Goal: Task Accomplishment & Management: Use online tool/utility

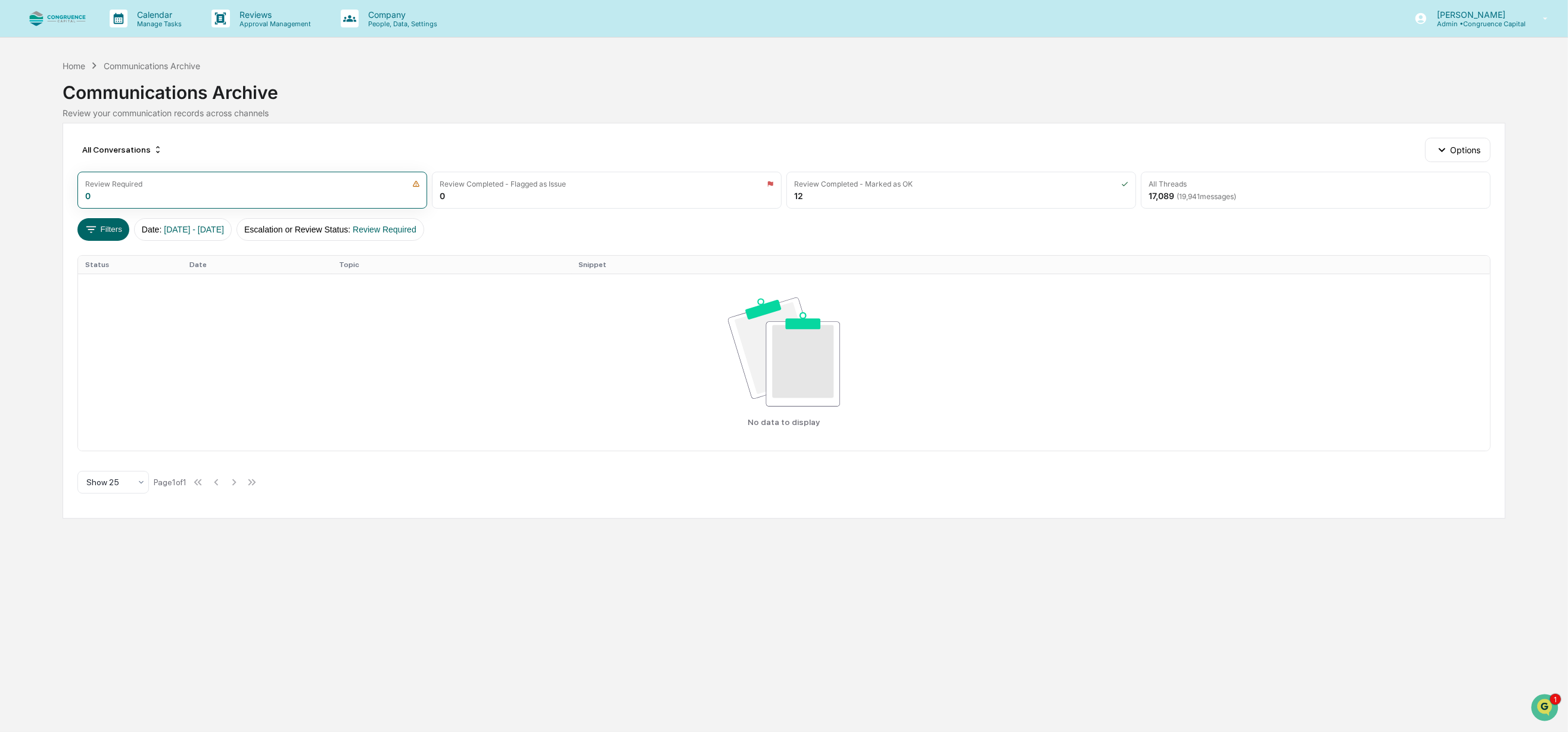
click at [554, 513] on div "All Conversations Options Review Required 0 Review Completed - Flagged as Issue…" at bounding box center [784, 321] width 1442 height 396
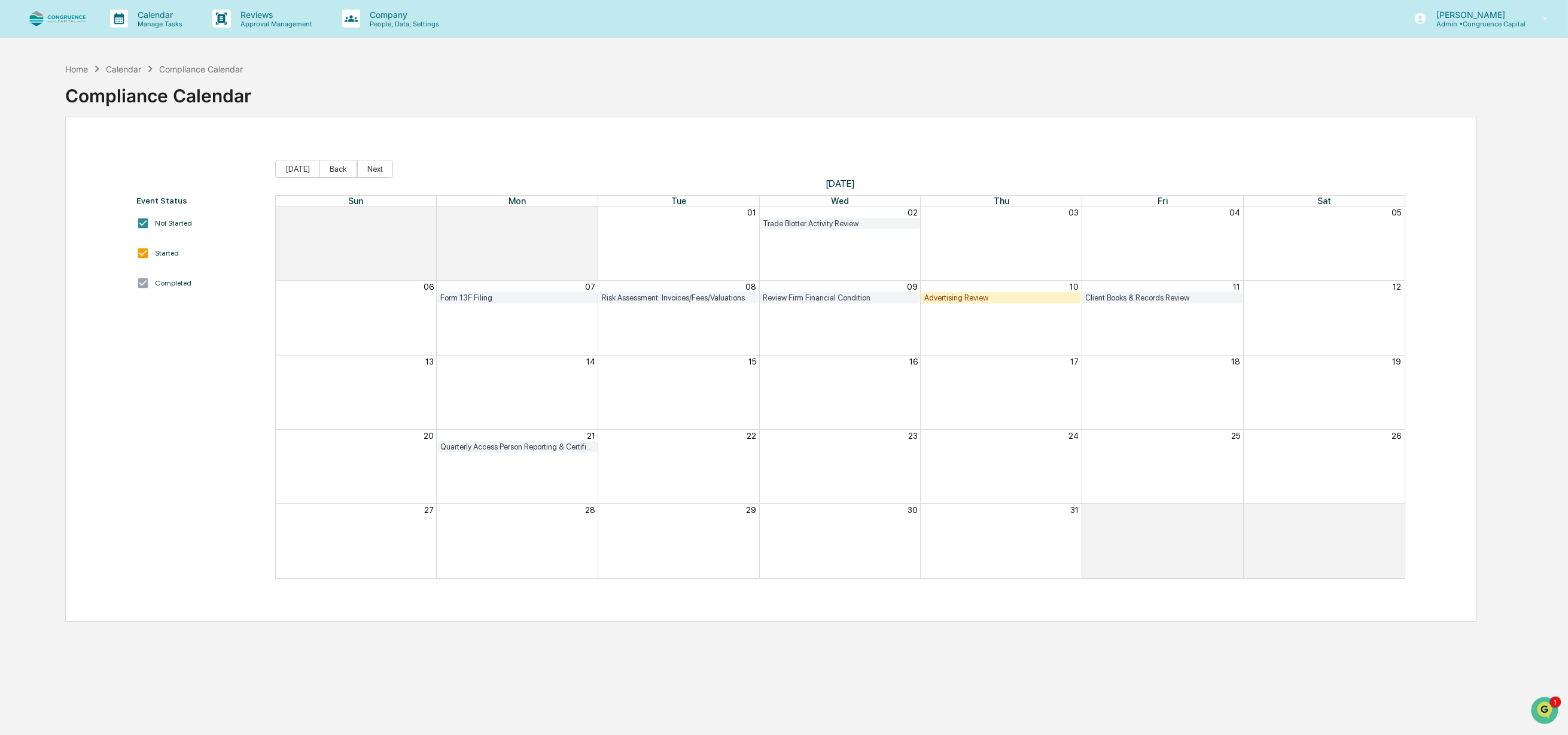
click at [967, 296] on div "Advertising Review" at bounding box center [1001, 298] width 155 height 9
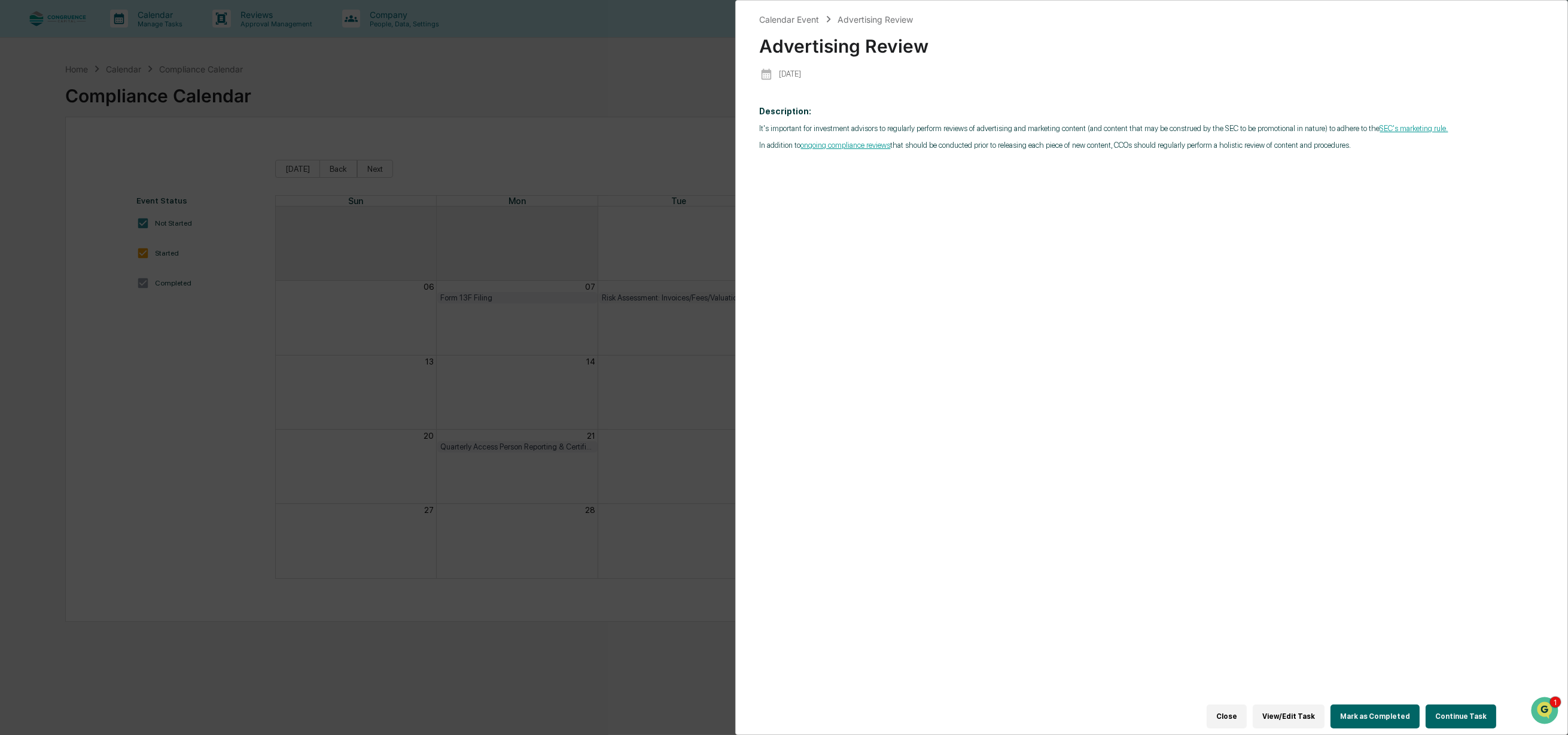
click at [903, 498] on div "Description: It's important for investment advisors to regularly perform review…" at bounding box center [1152, 408] width 784 height 619
click at [1293, 341] on div "Description: It's important for investment advisors to regularly perform review…" at bounding box center [1152, 408] width 784 height 619
click at [1421, 312] on div "Description: It's important for investment advisors to regularly perform review…" at bounding box center [1152, 408] width 784 height 619
click at [1287, 711] on button "View/Edit Task" at bounding box center [1288, 716] width 72 height 24
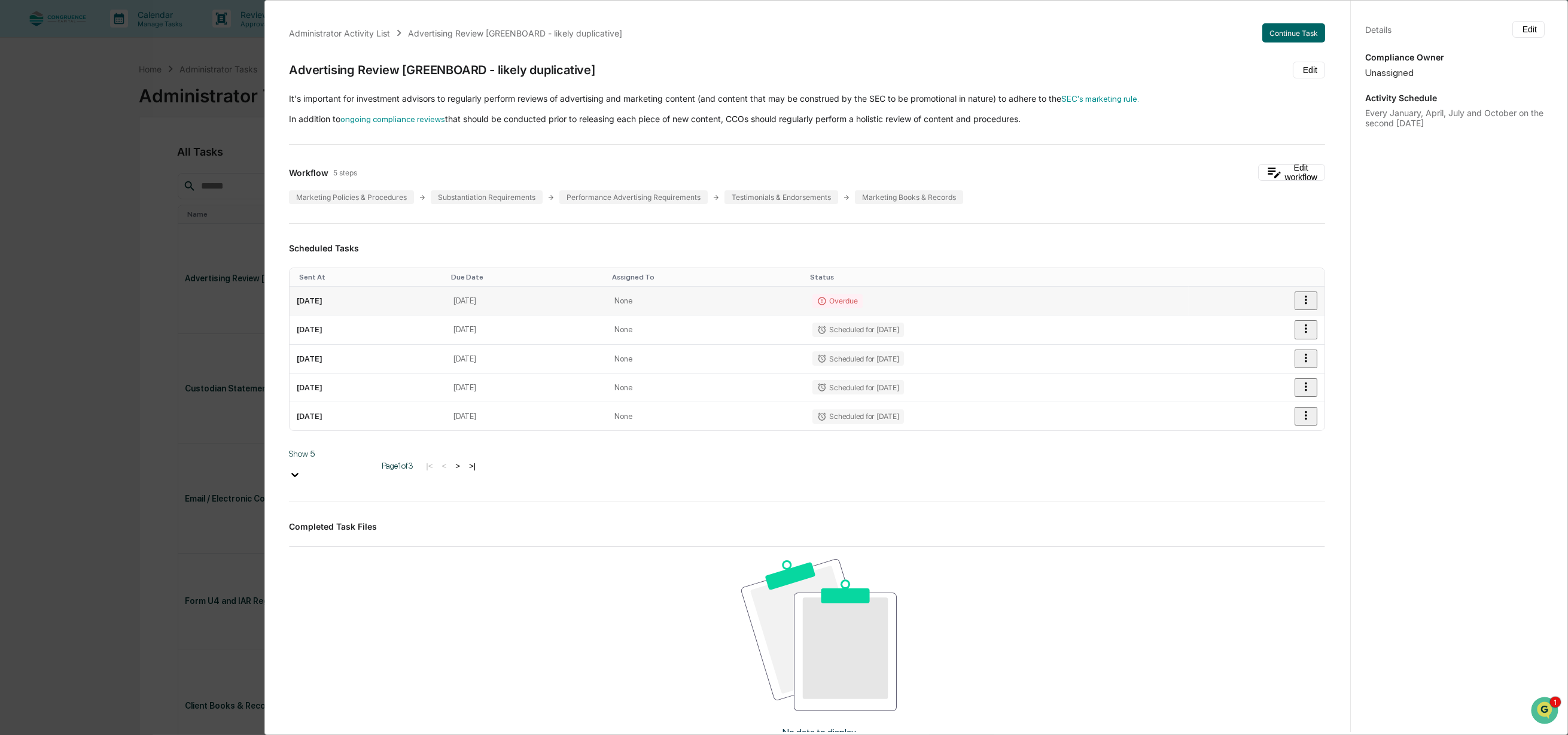
click at [758, 291] on td "None" at bounding box center [706, 301] width 198 height 28
click at [1273, 36] on button "Continue Task" at bounding box center [1293, 33] width 63 height 19
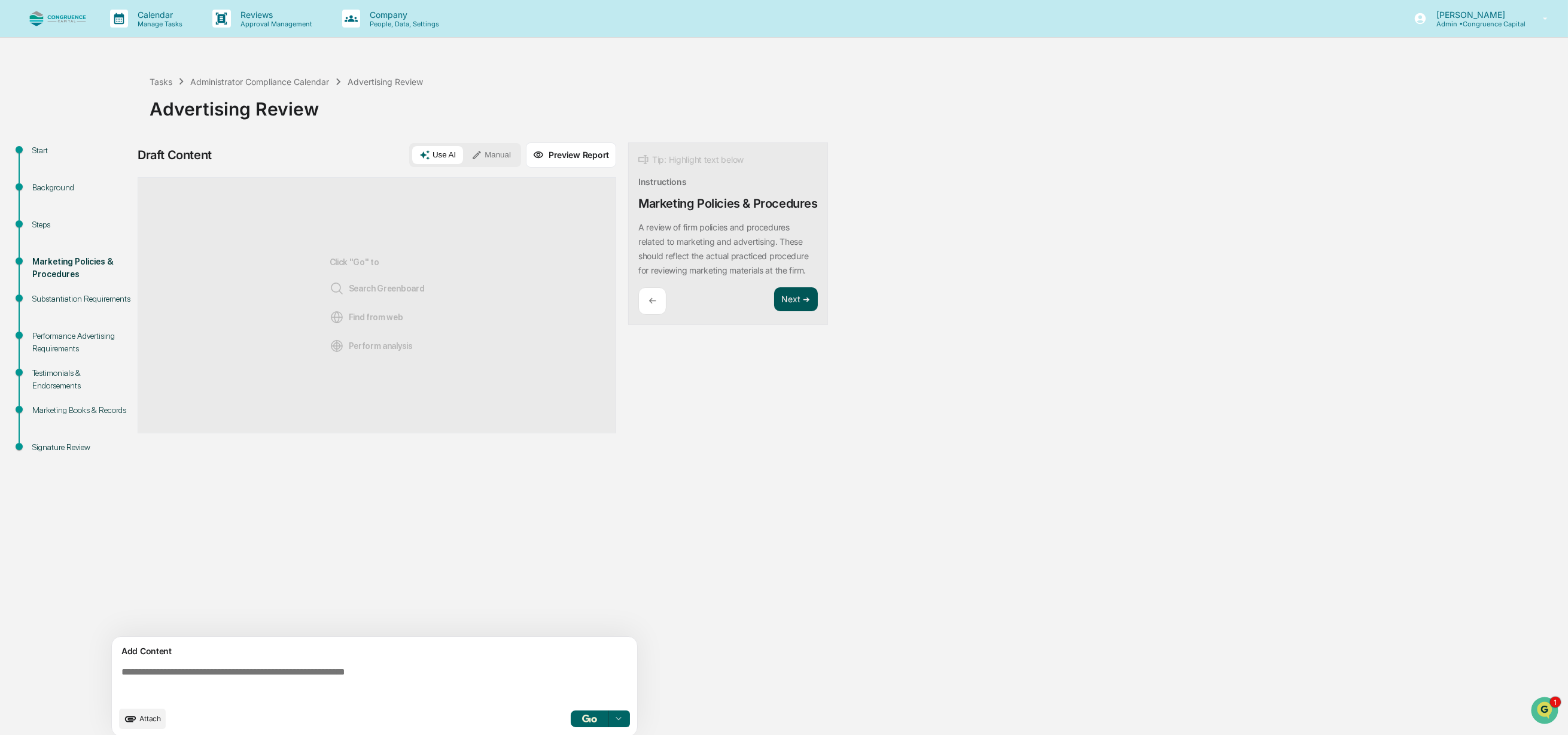
click at [794, 312] on button "Next ➔" at bounding box center [796, 300] width 44 height 25
click at [366, 291] on span "Search Greenboard" at bounding box center [377, 289] width 95 height 14
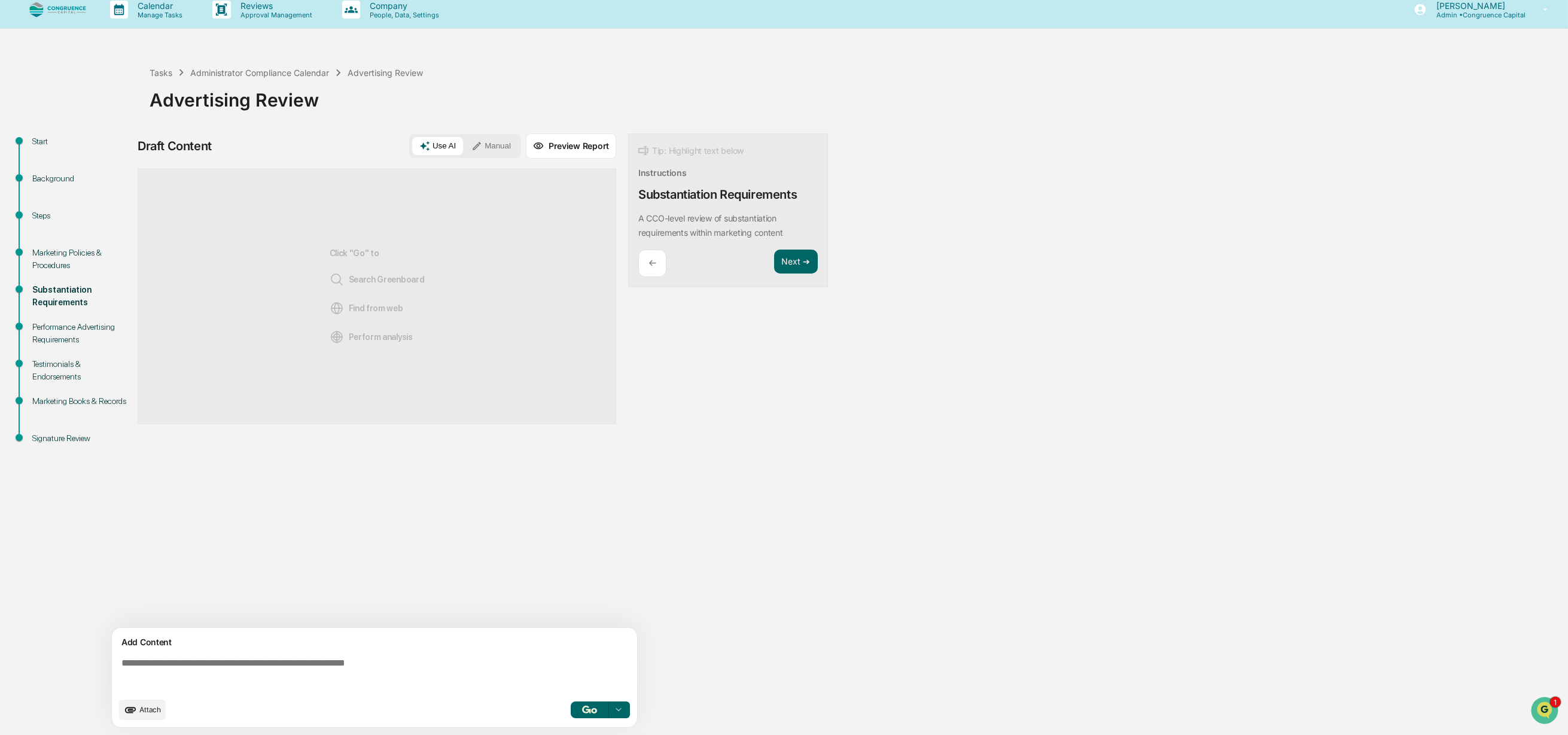
click at [44, 259] on div "Marketing Policies & Procedures" at bounding box center [81, 259] width 98 height 25
click at [557, 146] on button "Preview Report" at bounding box center [571, 146] width 91 height 25
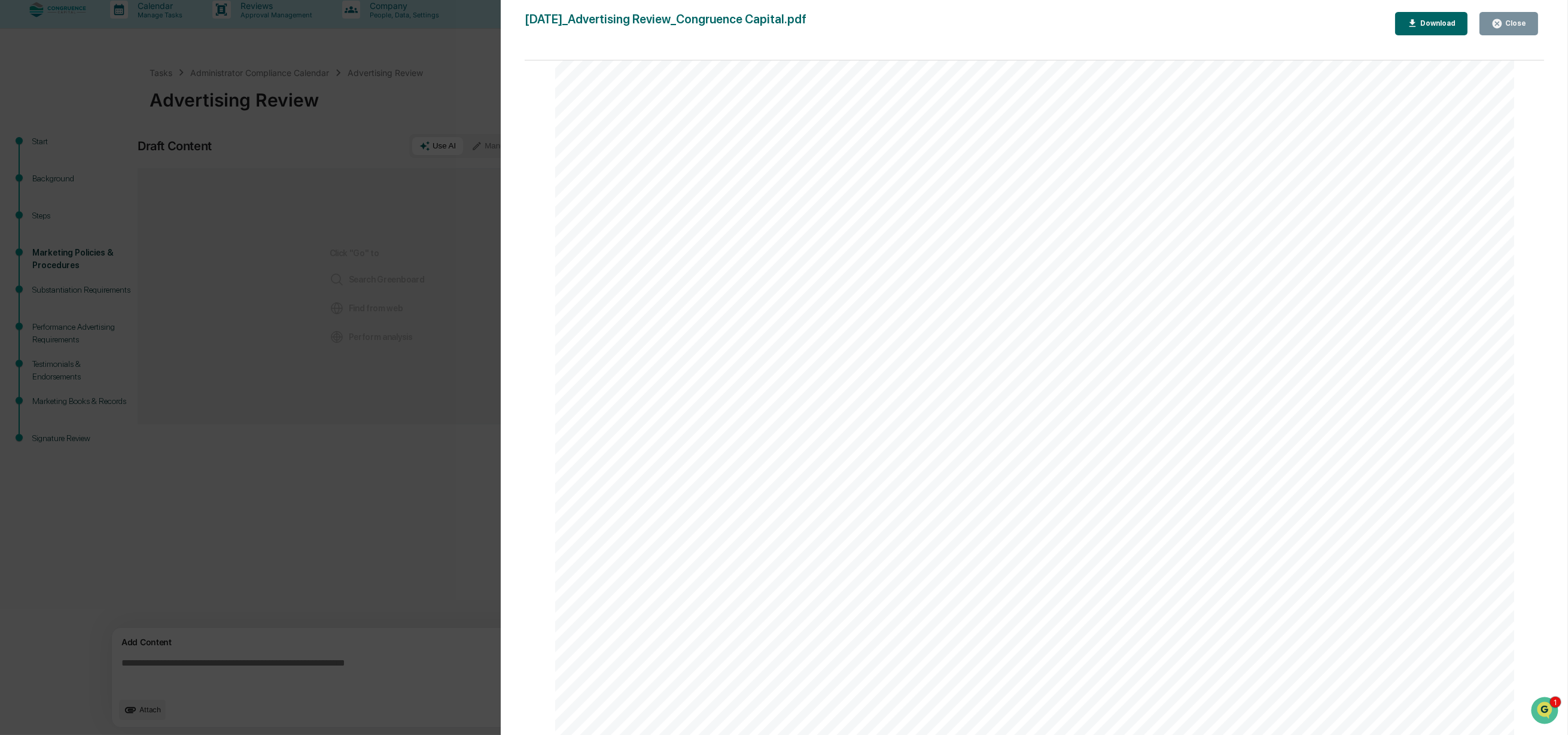
scroll to position [178, 0]
click at [1525, 28] on div "Close" at bounding box center [1509, 24] width 35 height 12
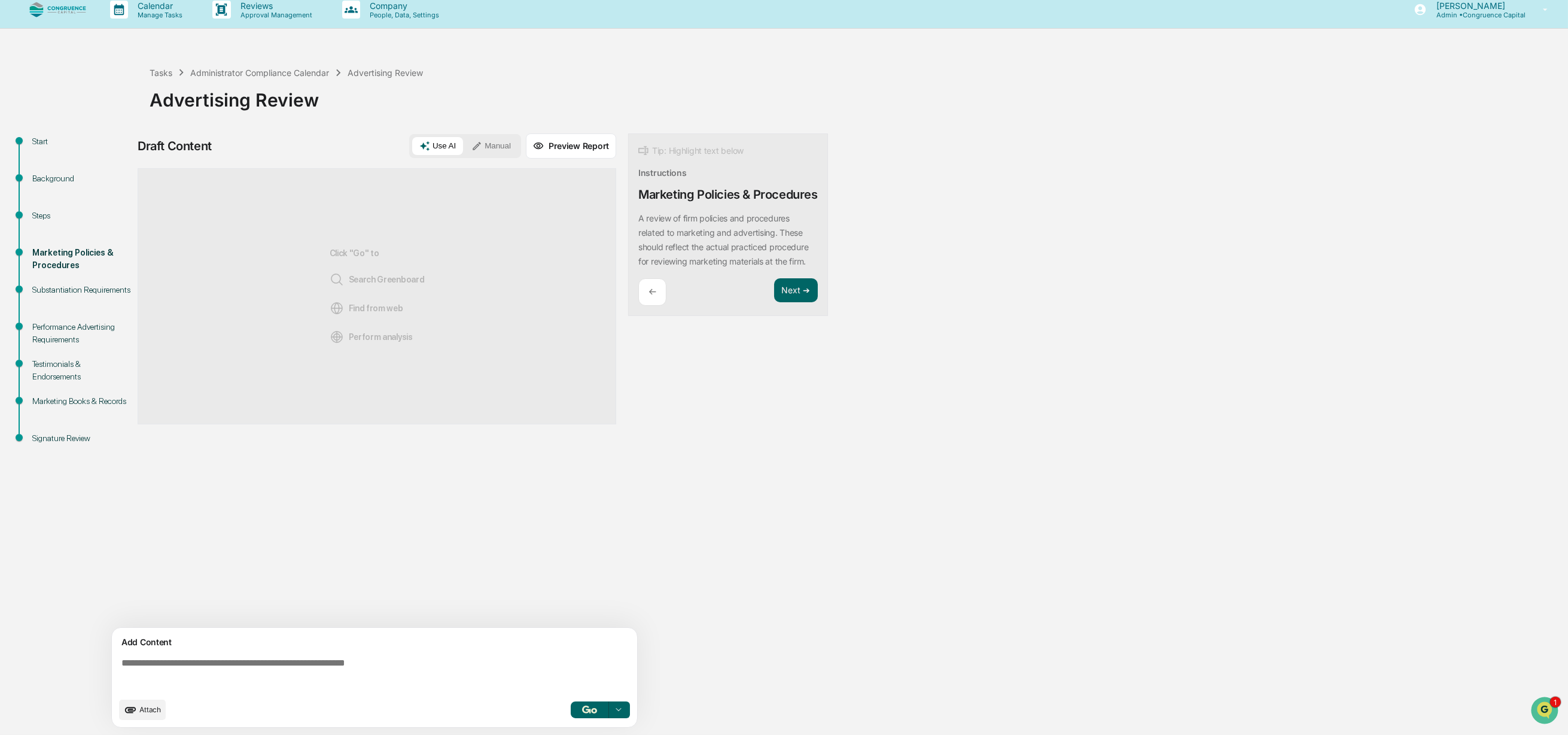
click at [54, 212] on div "Steps" at bounding box center [81, 215] width 98 height 12
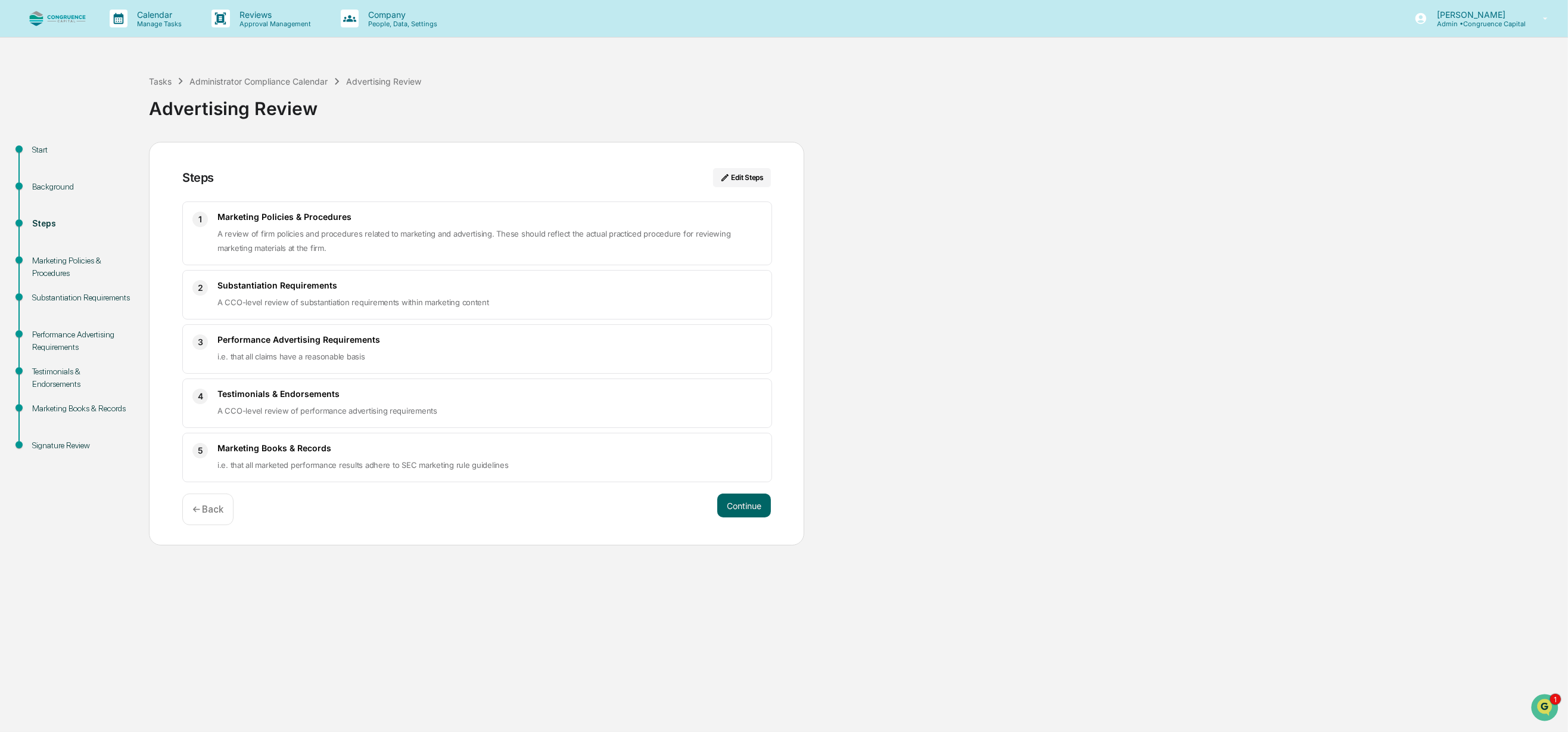
click at [52, 258] on div "Marketing Policies & Procedures" at bounding box center [81, 267] width 98 height 25
click at [724, 499] on button "Continue" at bounding box center [744, 505] width 53 height 24
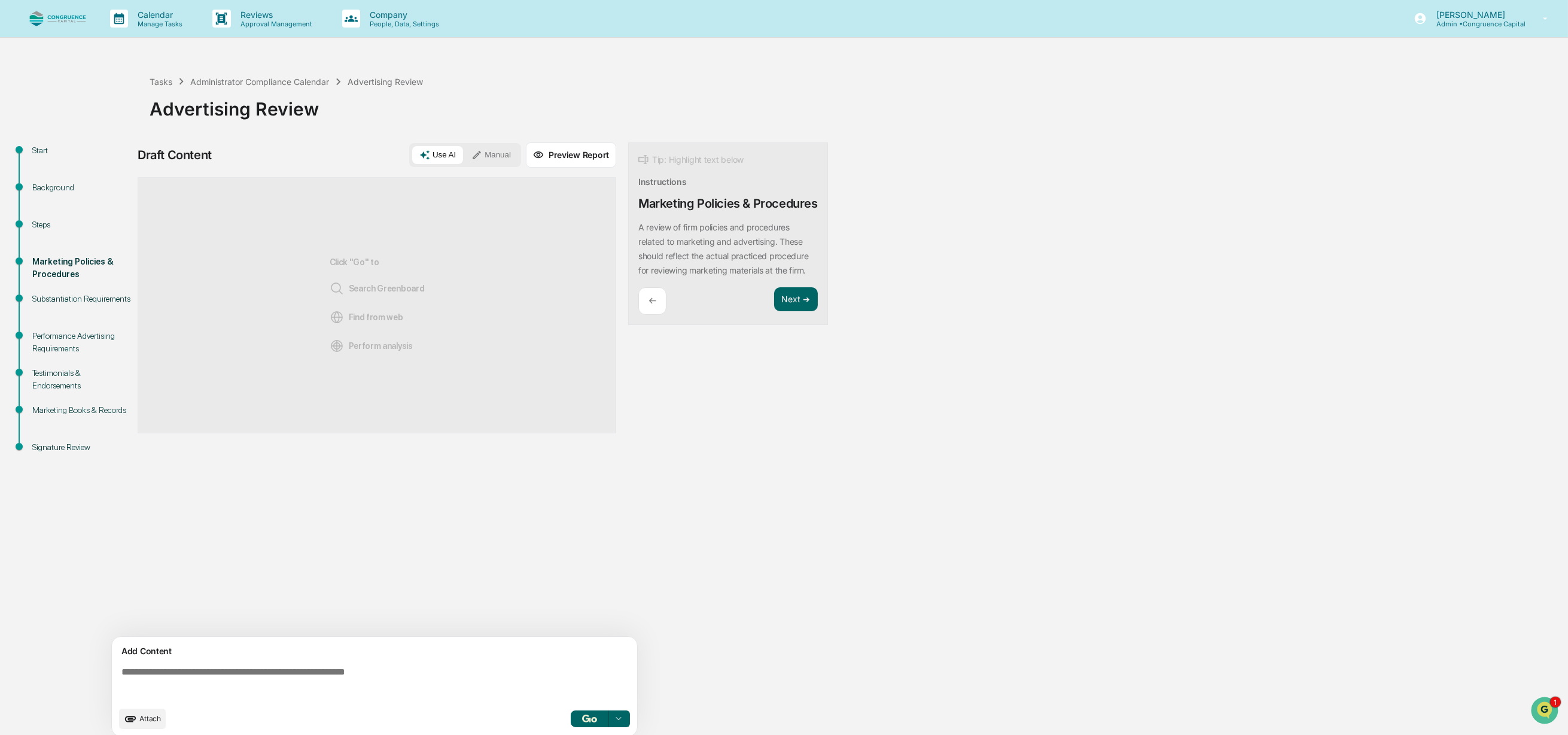
click at [1463, 339] on div "Start Background Steps Marketing Policies & Procedures Substantiation Requireme…" at bounding box center [784, 443] width 1556 height 602
